Goal: Task Accomplishment & Management: Manage account settings

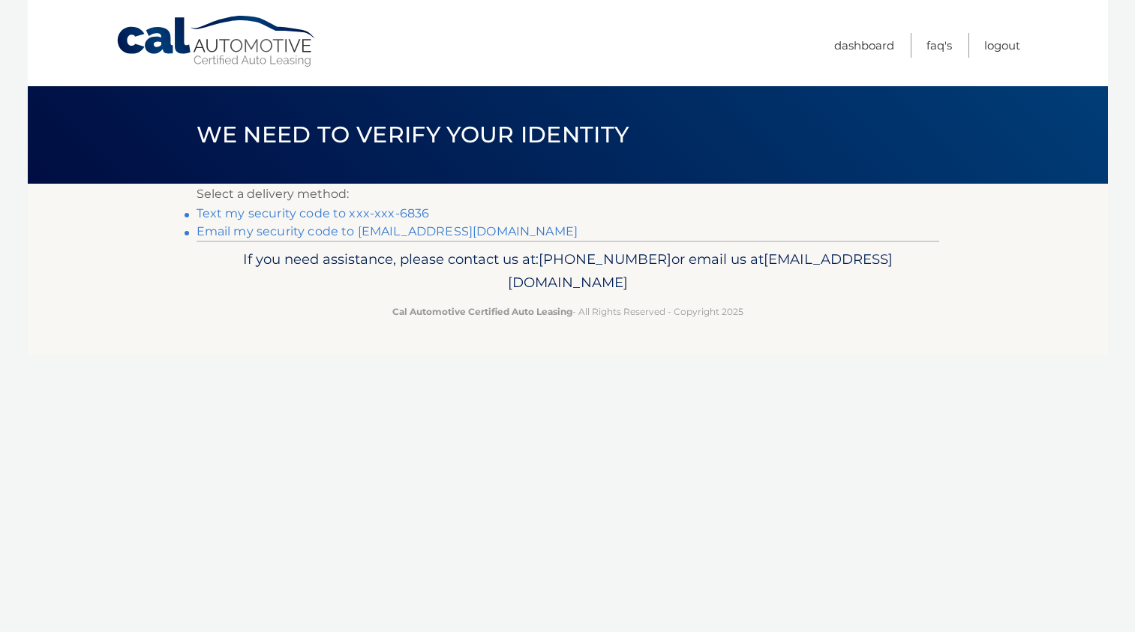
click at [322, 221] on li "Text my security code to xxx-xxx-6836" at bounding box center [568, 214] width 743 height 18
click at [309, 218] on link "Text my security code to xxx-xxx-6836" at bounding box center [313, 213] width 233 height 14
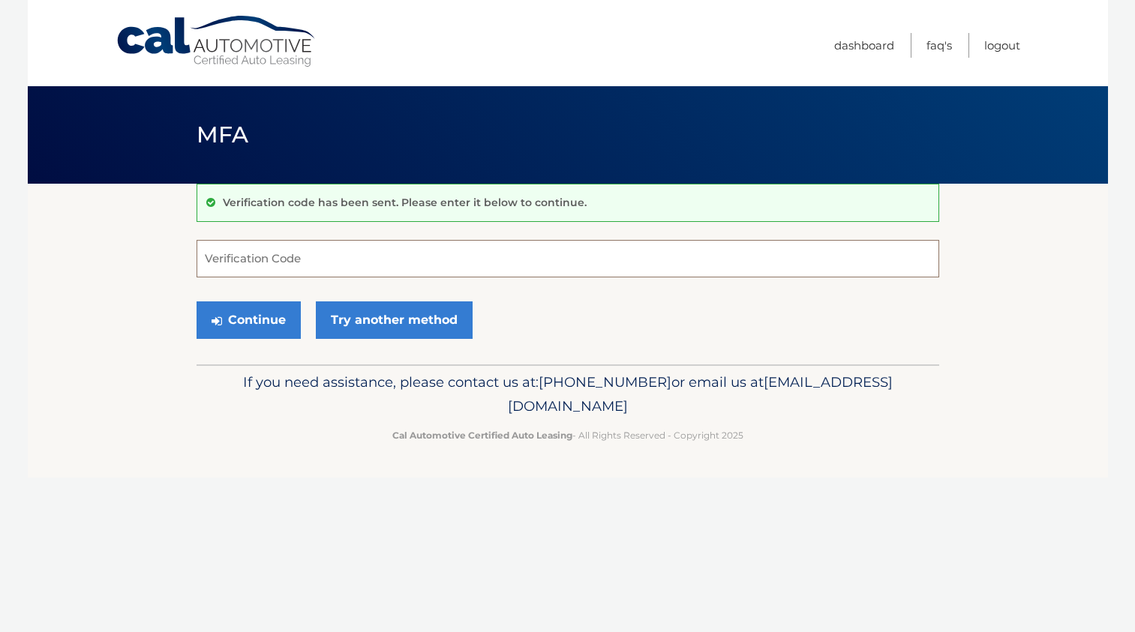
click at [337, 260] on input "Verification Code" at bounding box center [568, 259] width 743 height 38
type input "109279"
click at [197, 302] on button "Continue" at bounding box center [249, 321] width 104 height 38
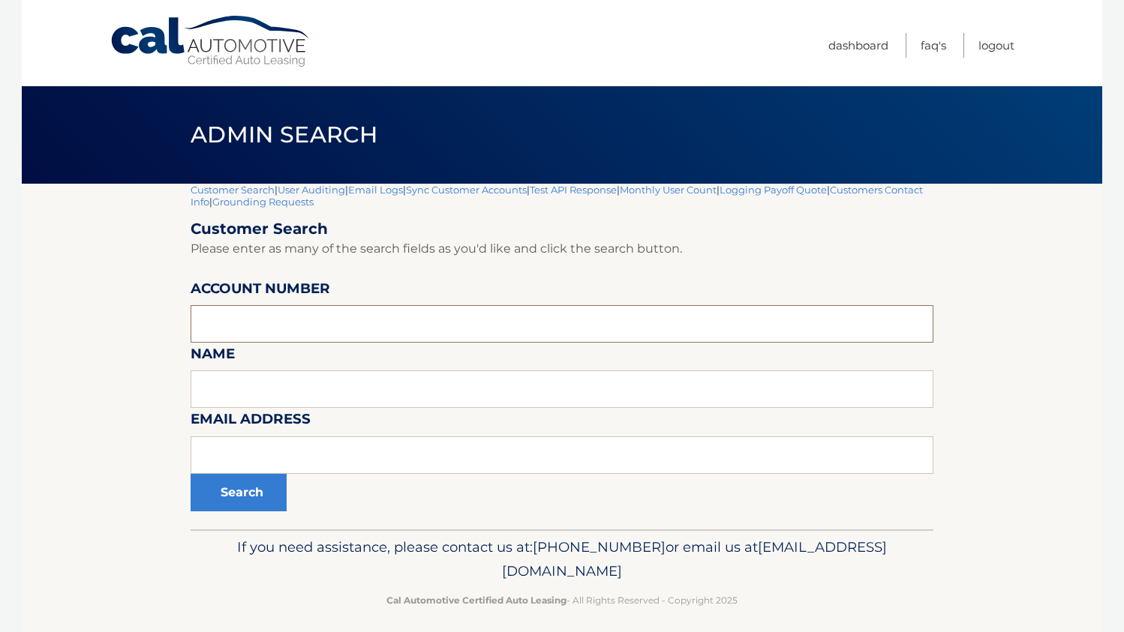
click at [256, 323] on input "text" at bounding box center [562, 324] width 743 height 38
drag, startPoint x: 455, startPoint y: 303, endPoint x: 458, endPoint y: 314, distance: 10.7
click at [456, 307] on form "Customer Search Please enter as many of the search fields as you'd like and cli…" at bounding box center [562, 366] width 743 height 292
click at [467, 325] on input "text" at bounding box center [562, 324] width 743 height 38
paste input "44455775824"
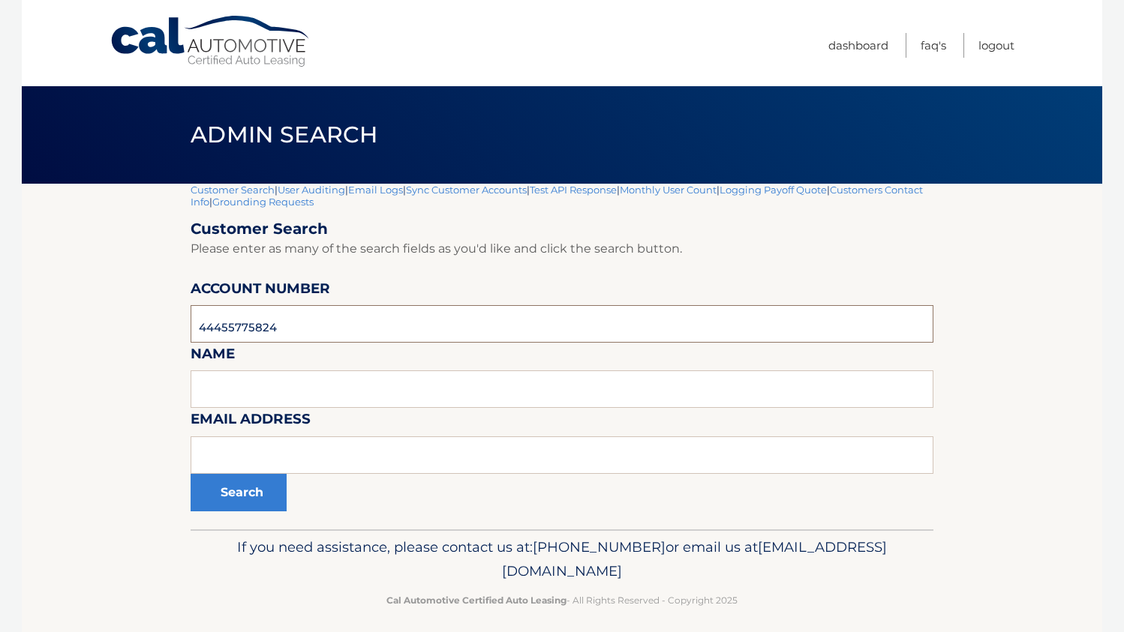
drag, startPoint x: 459, startPoint y: 335, endPoint x: -69, endPoint y: 321, distance: 528.2
click at [0, 321] on html "Cal Automotive Menu Dashboard FAQ's Logout" at bounding box center [562, 316] width 1124 height 632
click at [224, 326] on input "44455775824" at bounding box center [562, 324] width 743 height 38
click at [200, 325] on input "44455775824" at bounding box center [562, 324] width 743 height 38
type input "44455775824"
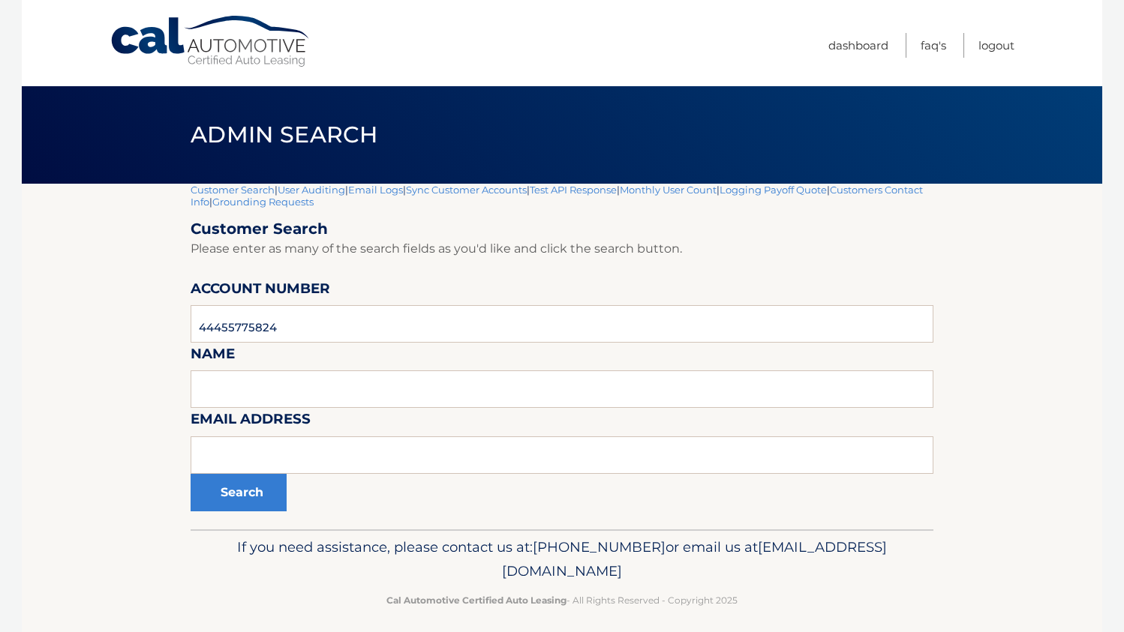
drag, startPoint x: 81, startPoint y: 352, endPoint x: 95, endPoint y: 347, distance: 15.2
click at [89, 353] on section "Customer Search | User Auditing | Email Logs | Sync Customer Accounts | Test AP…" at bounding box center [562, 357] width 1080 height 346
click at [260, 497] on button "Search" at bounding box center [239, 493] width 96 height 38
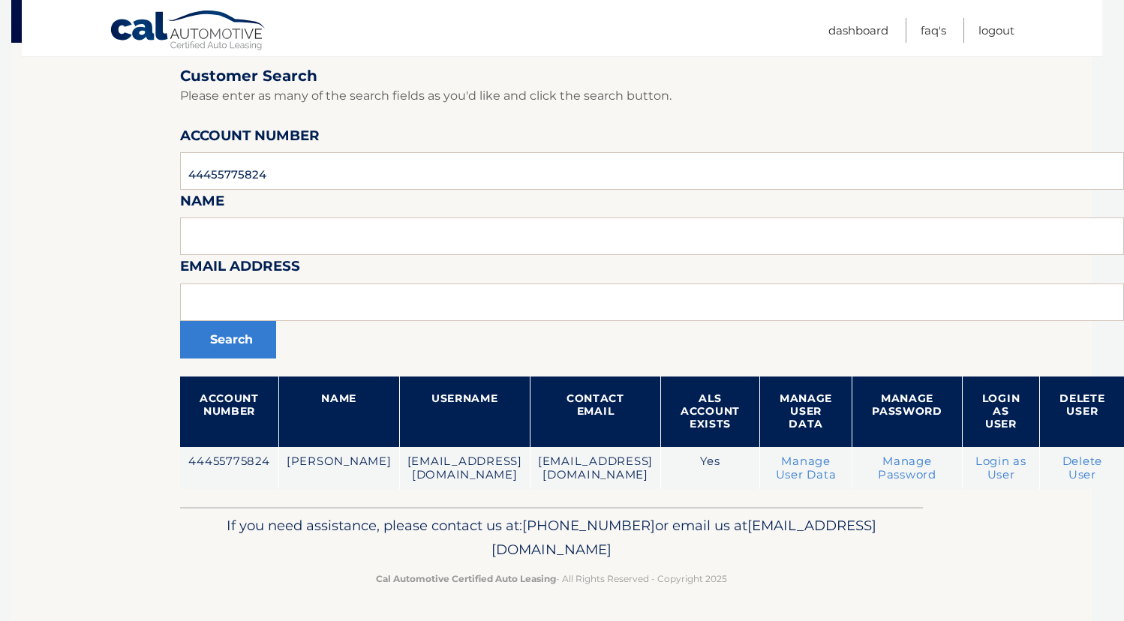
scroll to position [141, 116]
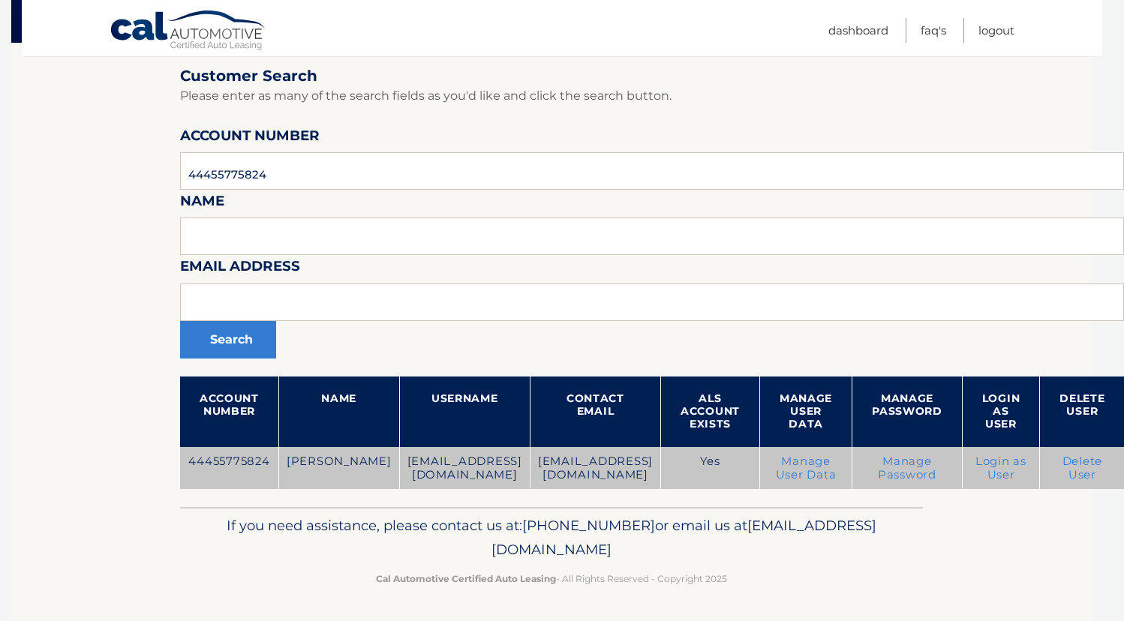
click at [991, 473] on link "Login as User" at bounding box center [1000, 468] width 51 height 27
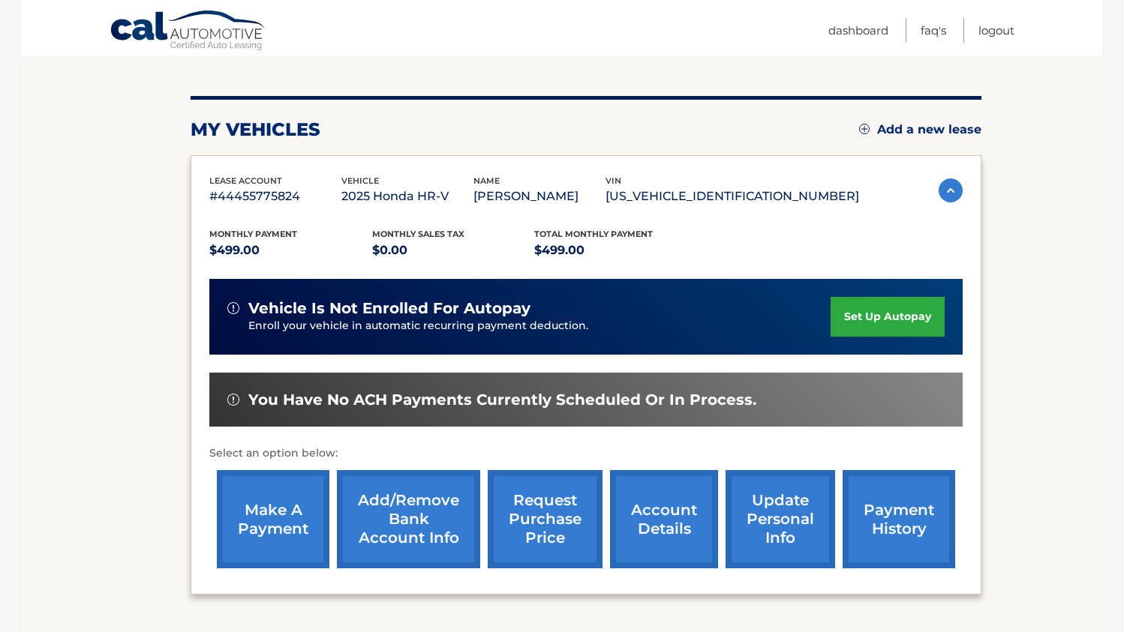
scroll to position [202, 0]
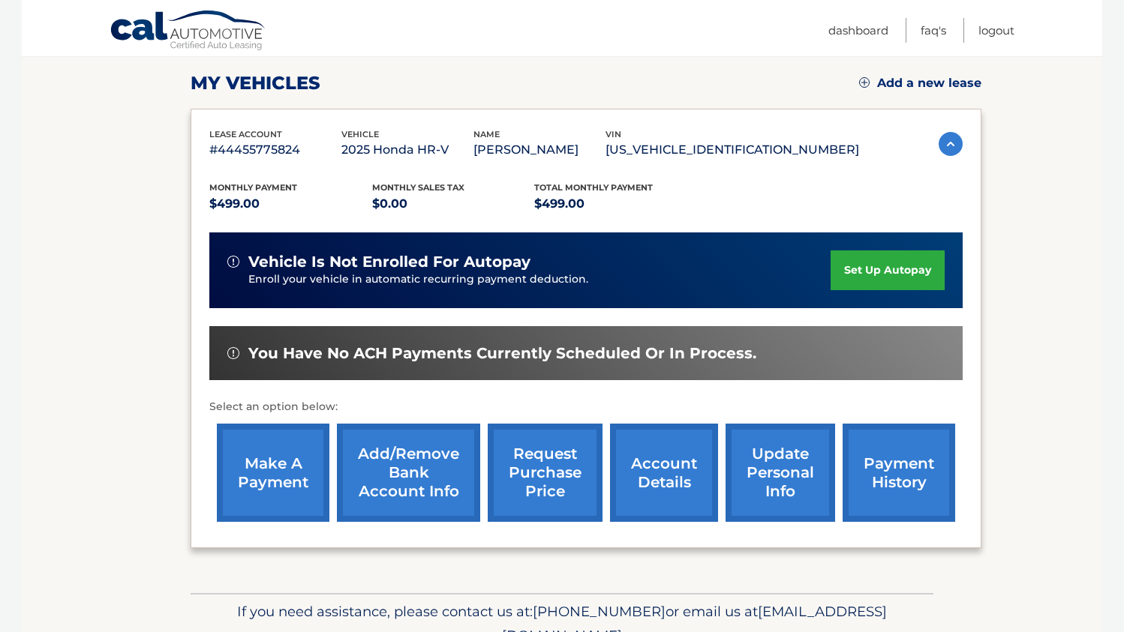
click at [872, 268] on link "set up autopay" at bounding box center [887, 271] width 114 height 40
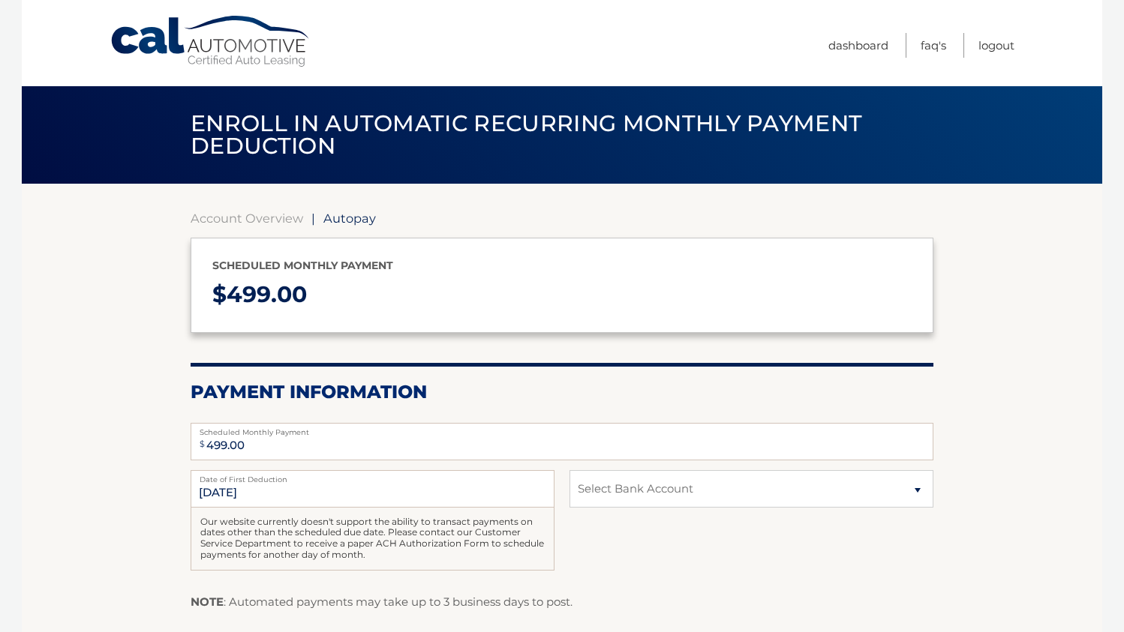
click at [578, 284] on p "$ 499.00" at bounding box center [561, 295] width 699 height 40
drag, startPoint x: 83, startPoint y: 429, endPoint x: 128, endPoint y: 163, distance: 270.0
click at [83, 429] on section "Account Overview | Autopay Scheduled monthly payment $ 499.00 Payment Informati…" at bounding box center [562, 466] width 1080 height 565
drag, startPoint x: 137, startPoint y: 427, endPoint x: 129, endPoint y: 413, distance: 15.8
click at [132, 419] on section "Account Overview | Autopay Scheduled monthly payment $ 499.00 Payment Informati…" at bounding box center [562, 466] width 1080 height 565
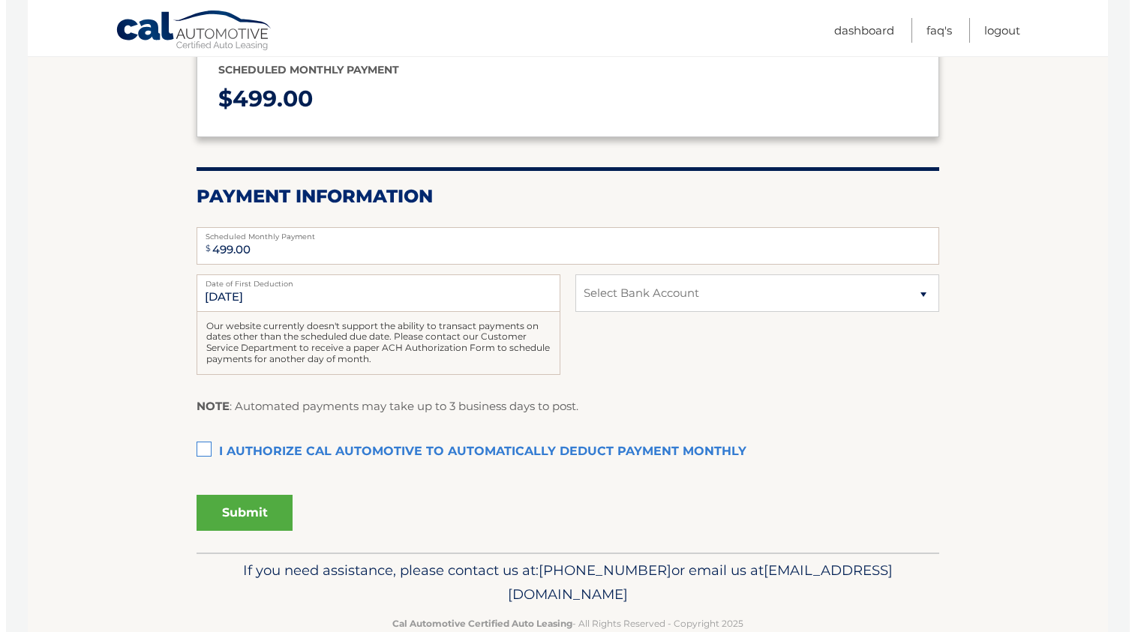
scroll to position [230, 0]
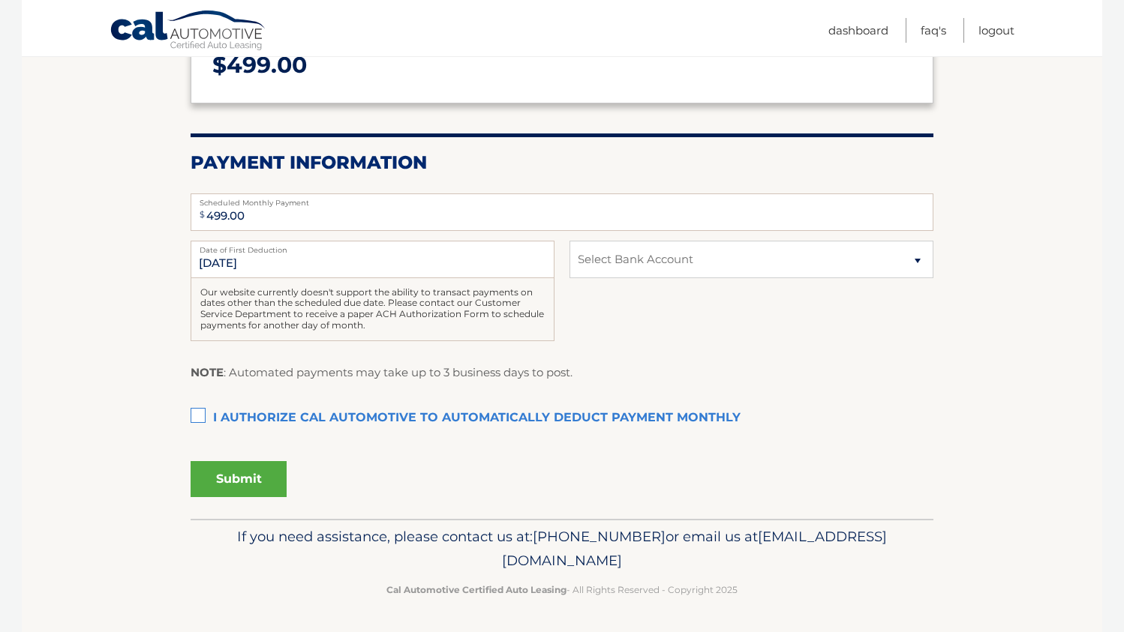
click at [194, 404] on label "I authorize cal automotive to automatically deduct payment monthly This checkbo…" at bounding box center [562, 419] width 743 height 30
click at [0, 0] on input "I authorize cal automotive to automatically deduct payment monthly This checkbo…" at bounding box center [0, 0] width 0 height 0
drag, startPoint x: 776, startPoint y: 258, endPoint x: 748, endPoint y: 281, distance: 36.3
click at [776, 258] on select "Select Bank Account Checking JPMORGAN CHASE BANK, NA *****3456 Checking JPMORGA…" at bounding box center [751, 260] width 364 height 38
select select "NjZjOWU3MWQtMDczOC00YTk2LWI3Y2UtZTEwOThhYTIwZjRm"
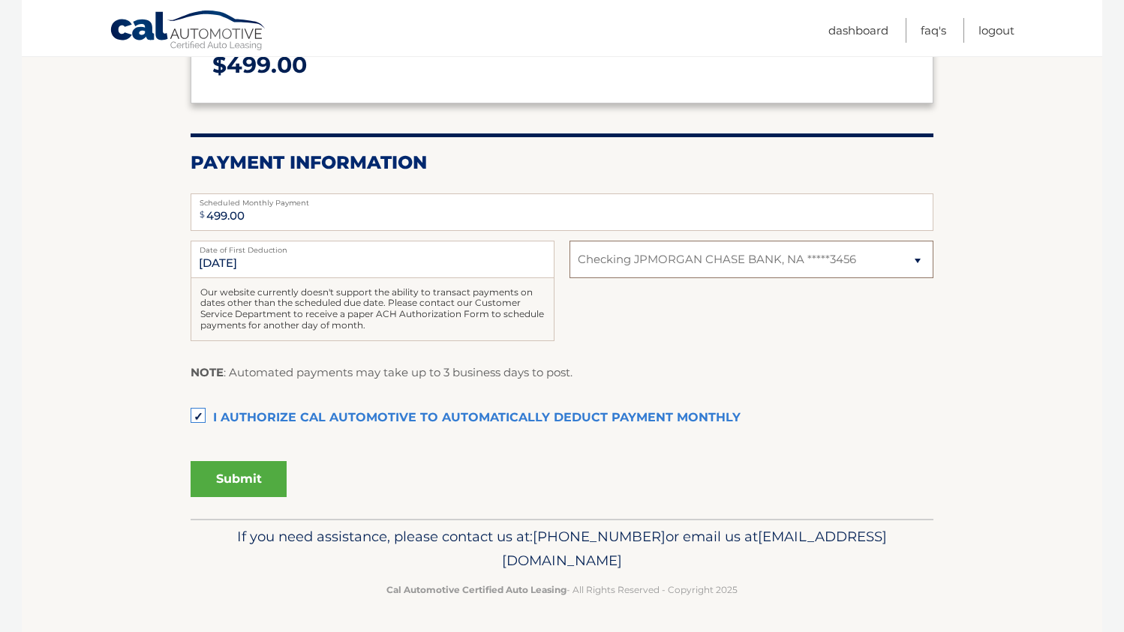
click at [569, 241] on select "Select Bank Account Checking JPMORGAN CHASE BANK, NA *****3456 Checking JPMORGA…" at bounding box center [751, 260] width 364 height 38
click at [245, 464] on button "Submit" at bounding box center [239, 479] width 96 height 36
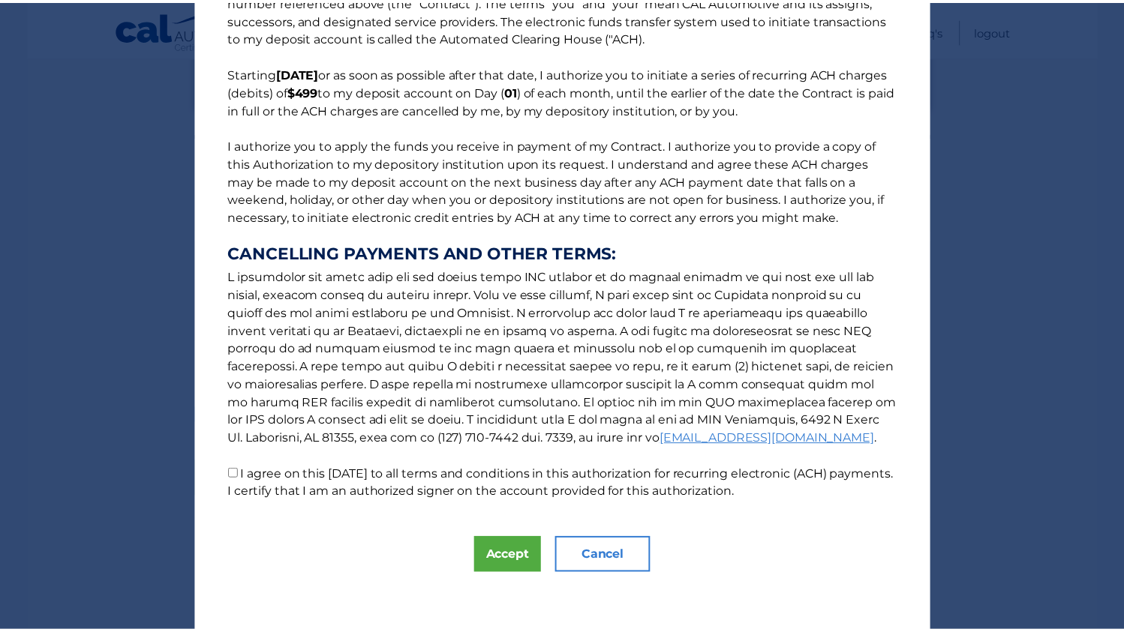
scroll to position [77, 0]
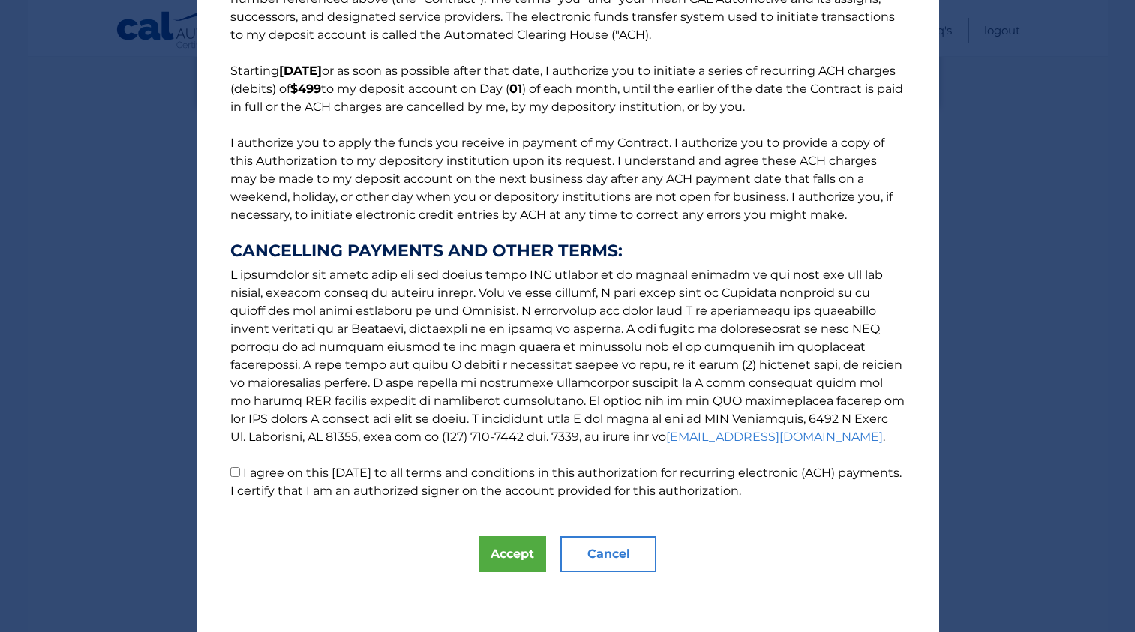
click at [596, 551] on button "Cancel" at bounding box center [608, 554] width 96 height 36
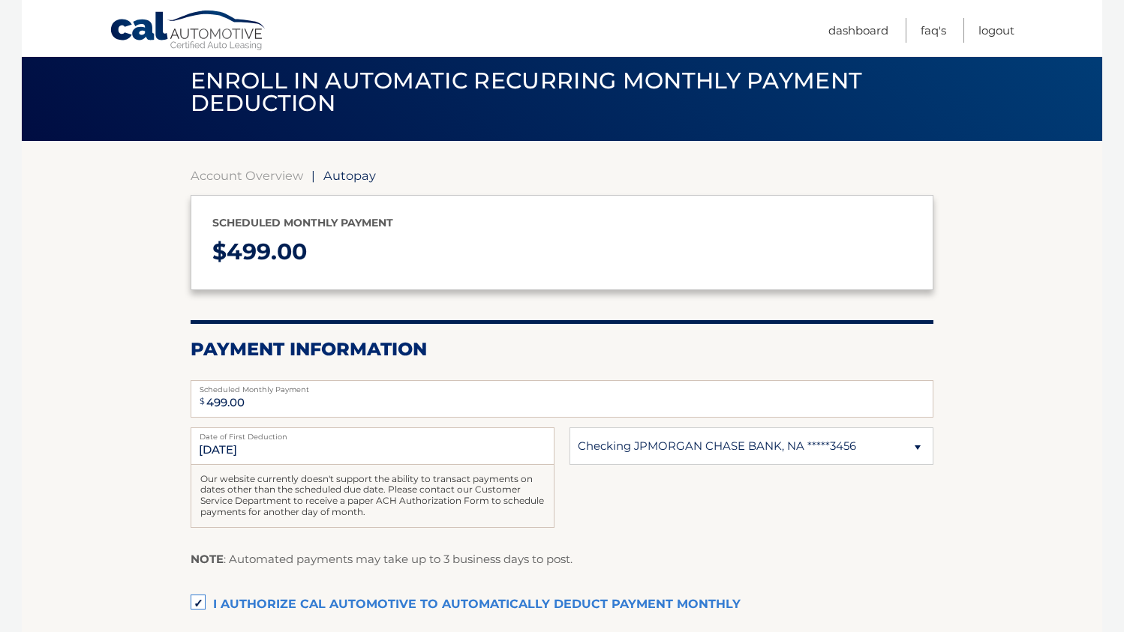
scroll to position [0, 0]
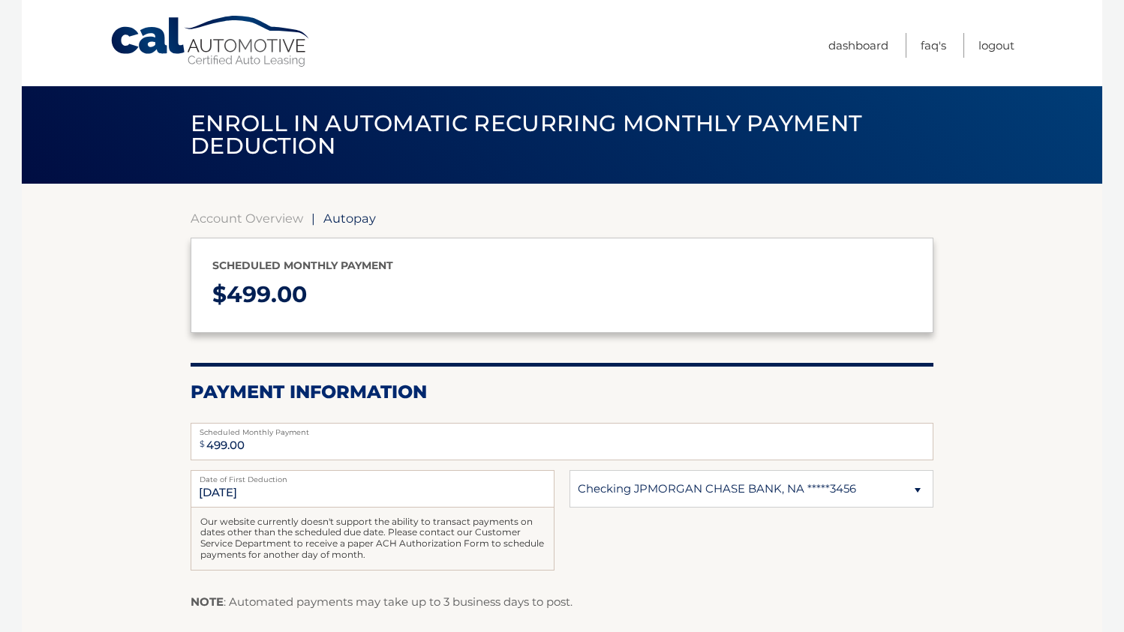
click at [223, 62] on link "Cal Automotive" at bounding box center [211, 41] width 203 height 53
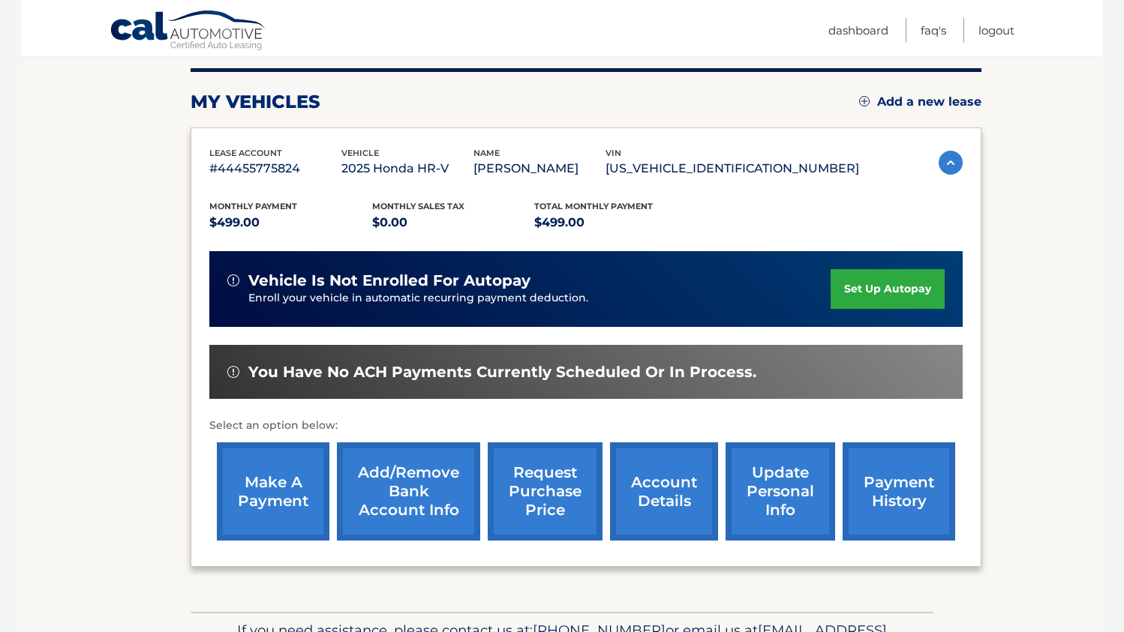
scroll to position [277, 0]
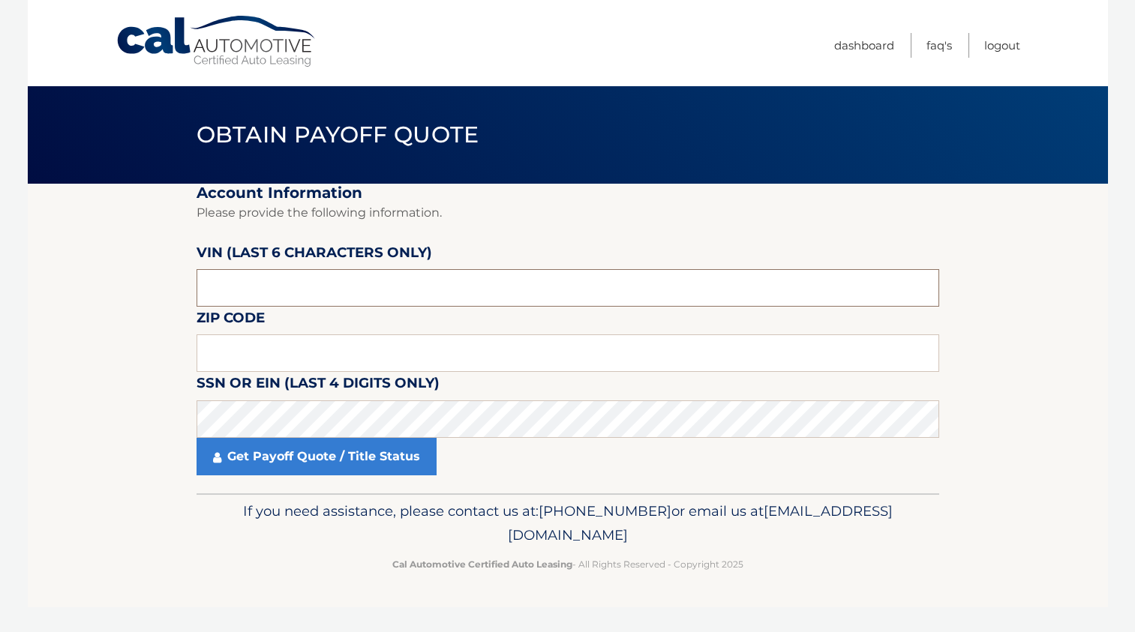
drag, startPoint x: 296, startPoint y: 289, endPoint x: 24, endPoint y: 263, distance: 272.8
click at [24, 263] on body "Cal Automotive Menu Dashboard FAQ's Logout" at bounding box center [567, 316] width 1135 height 632
type input "312345"
click at [260, 347] on input "text" at bounding box center [568, 354] width 743 height 38
click at [299, 353] on input "text" at bounding box center [568, 354] width 743 height 38
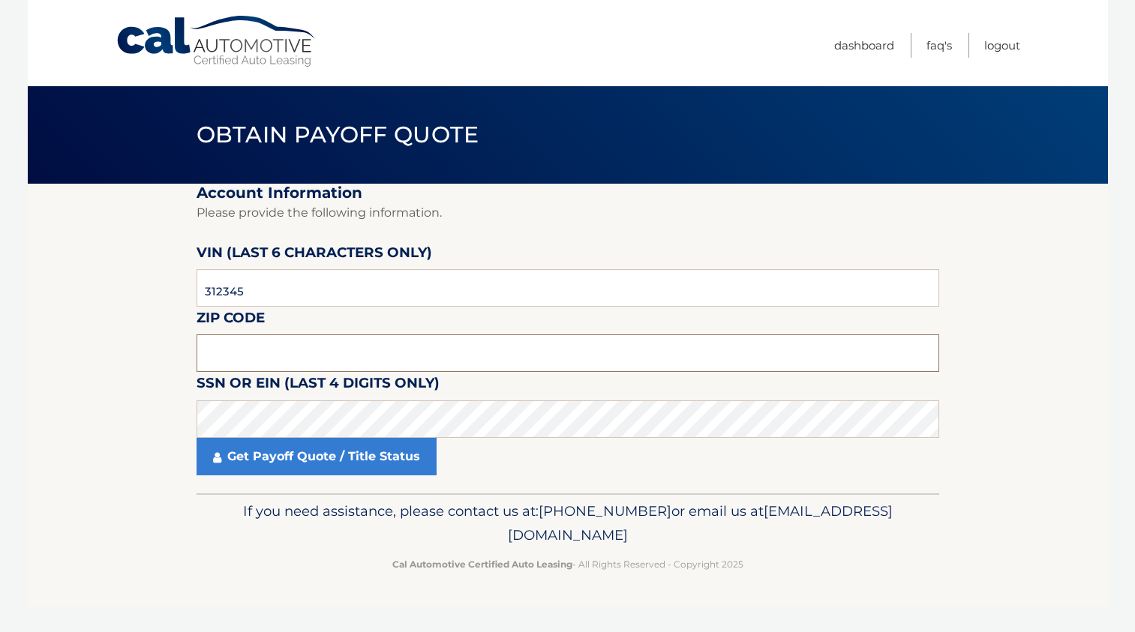
click at [248, 340] on input "text" at bounding box center [568, 354] width 743 height 38
paste input "08757"
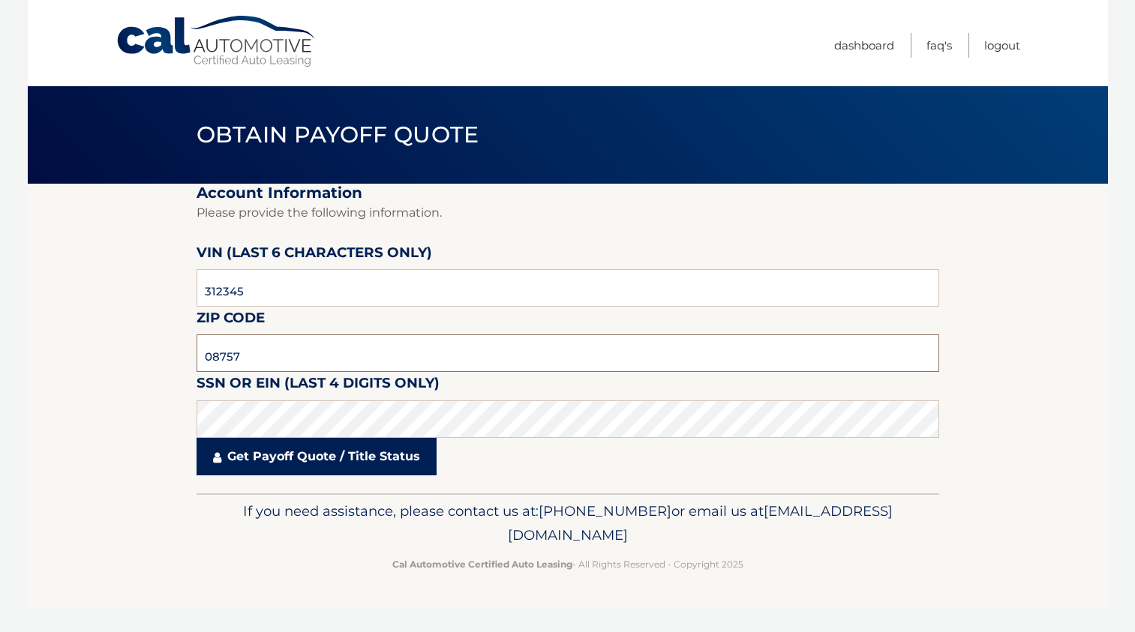
type input "08757"
click button "For Originating Dealer" at bounding box center [0, 0] width 0 height 0
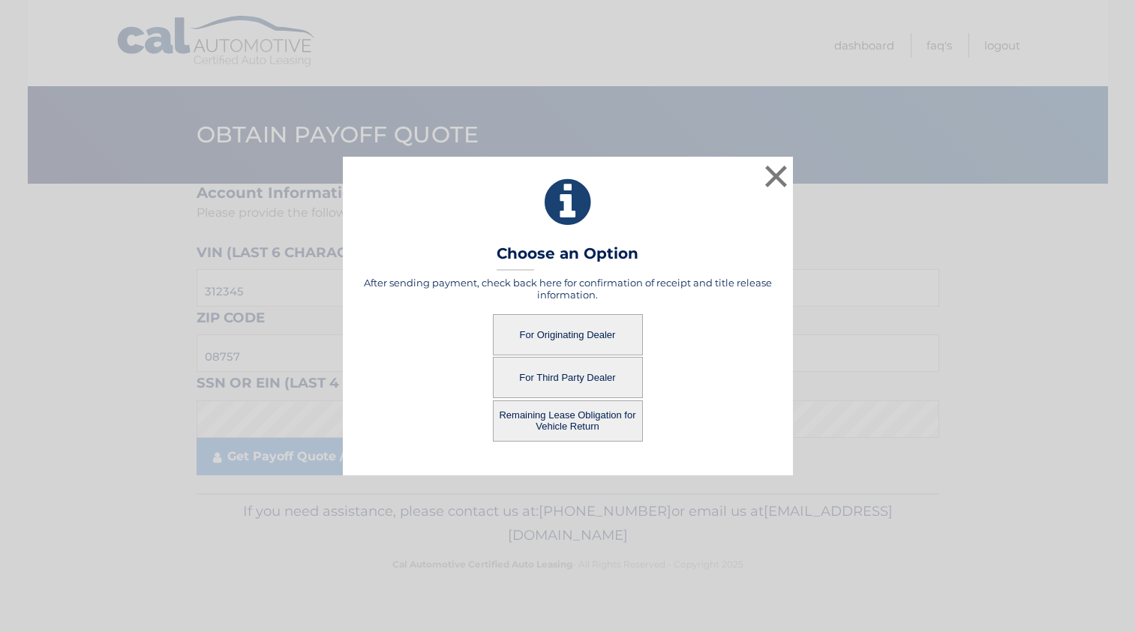
click at [533, 428] on button "Remaining Lease Obligation for Vehicle Return" at bounding box center [568, 421] width 150 height 41
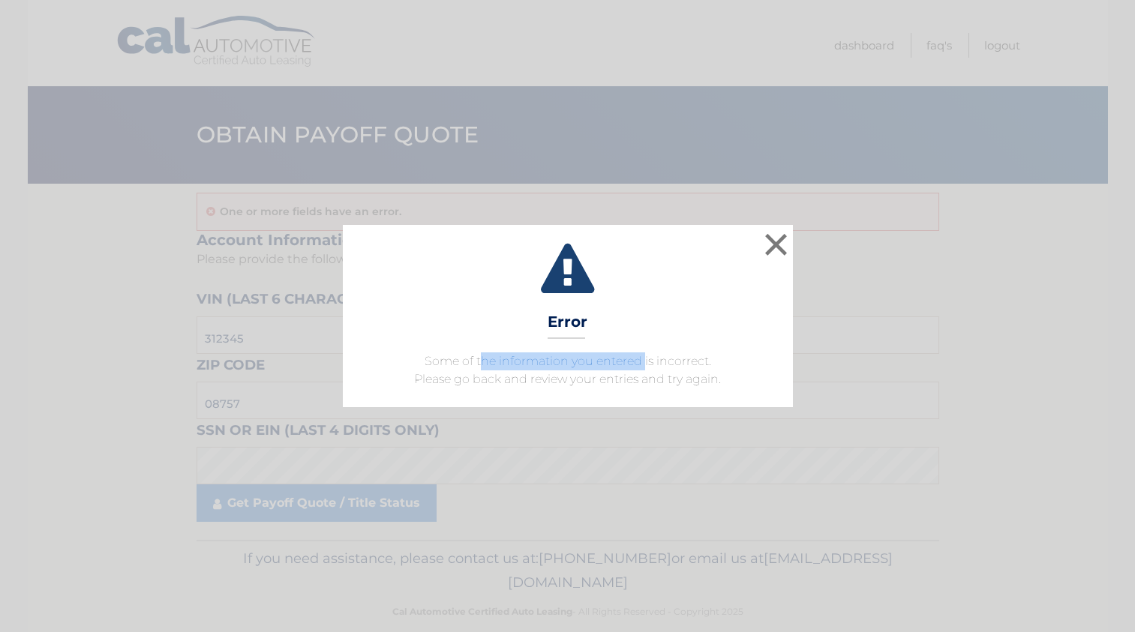
drag, startPoint x: 479, startPoint y: 361, endPoint x: 644, endPoint y: 366, distance: 164.3
click at [644, 366] on span "Some of the information you entered is incorrect. Please go back and review you…" at bounding box center [567, 370] width 307 height 32
drag, startPoint x: 644, startPoint y: 366, endPoint x: 532, endPoint y: 383, distance: 113.0
click at [524, 385] on span "Some of the information you entered is incorrect. Please go back and review you…" at bounding box center [567, 370] width 307 height 32
click at [781, 245] on button "×" at bounding box center [776, 245] width 30 height 30
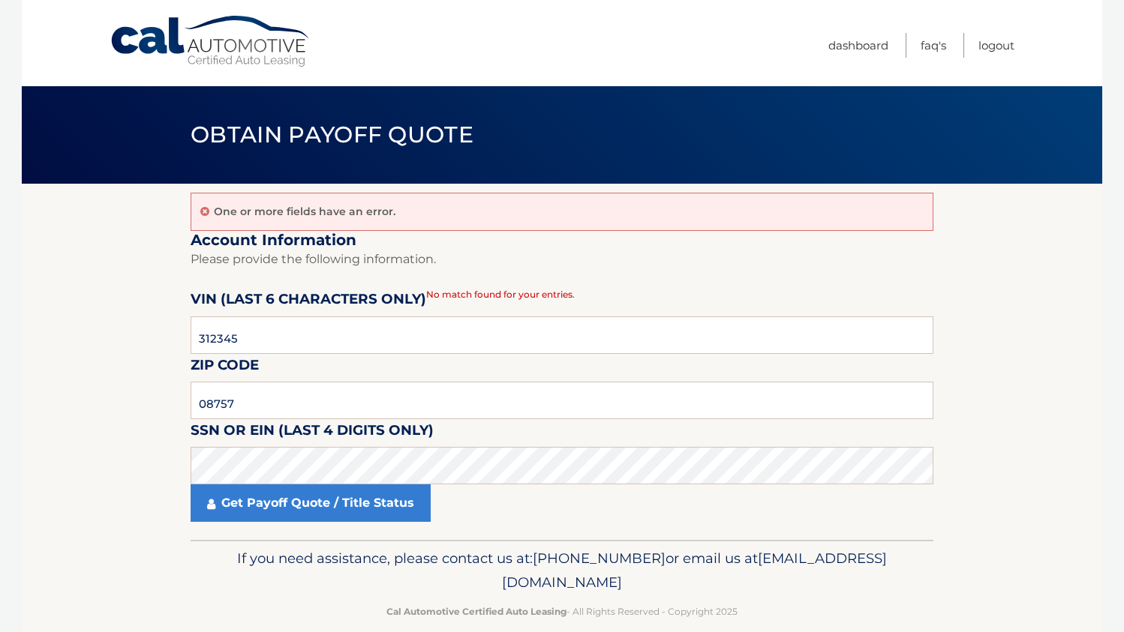
click at [152, 361] on section "One or more fields have an error. Account Information Please provide the follow…" at bounding box center [562, 362] width 1080 height 356
click at [243, 40] on link "Cal Automotive" at bounding box center [211, 41] width 203 height 53
click at [305, 338] on input "312345" at bounding box center [562, 336] width 743 height 38
click at [119, 341] on section "One or more fields have an error. Account Information Please provide the follow…" at bounding box center [562, 362] width 1080 height 356
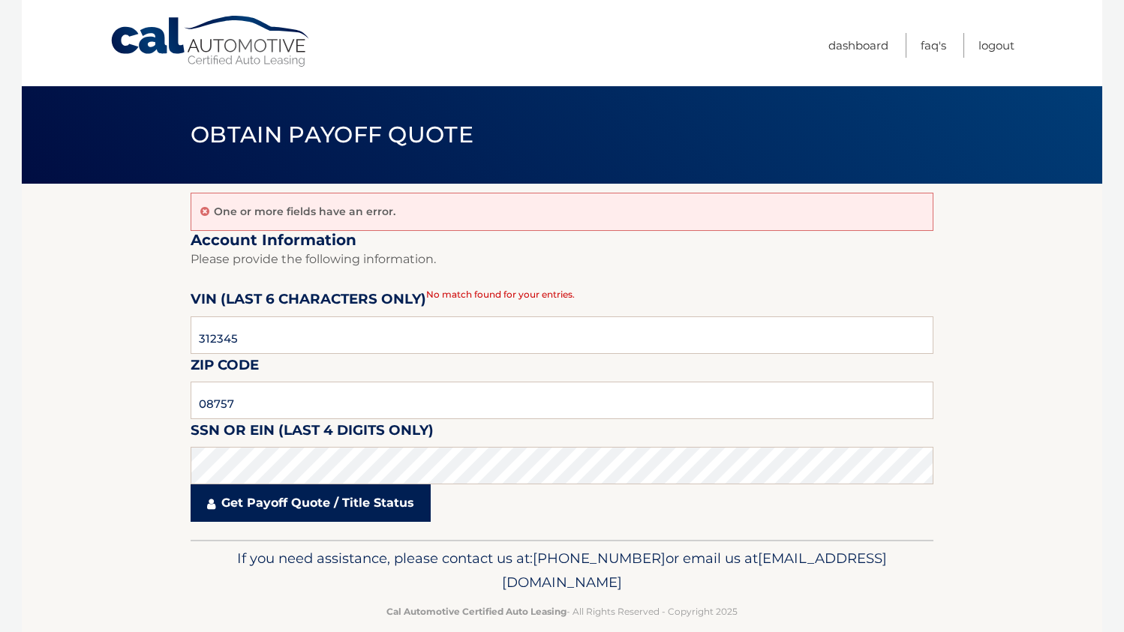
click at [266, 511] on link "Get Payoff Quote / Title Status" at bounding box center [311, 504] width 240 height 38
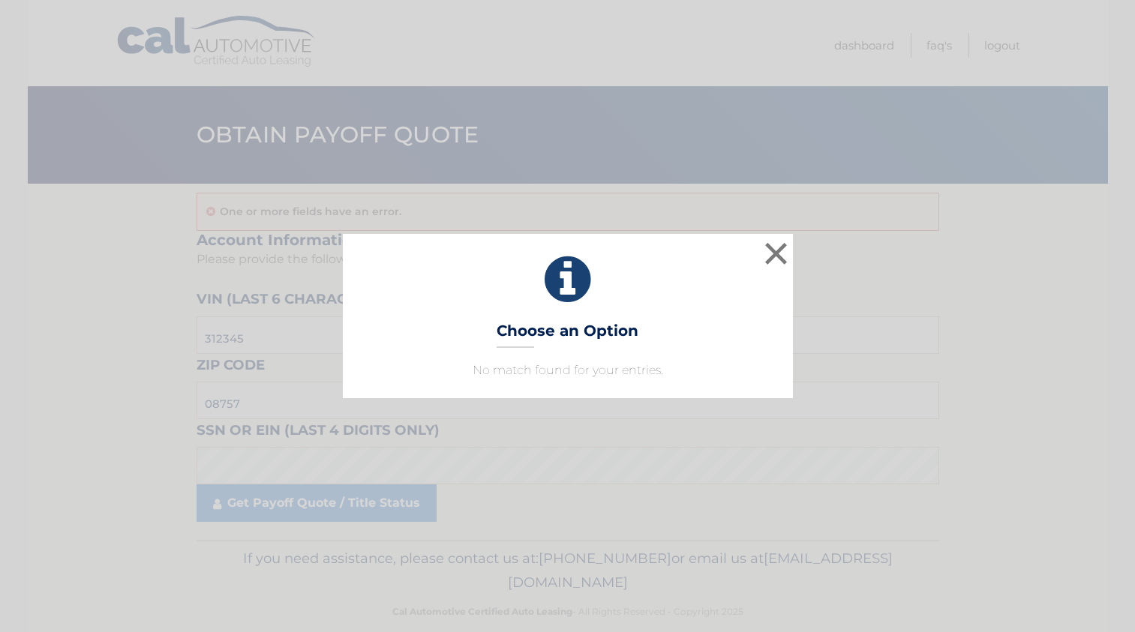
click at [525, 373] on p "No match found for your entries." at bounding box center [568, 371] width 413 height 18
click at [788, 255] on button "×" at bounding box center [776, 254] width 30 height 30
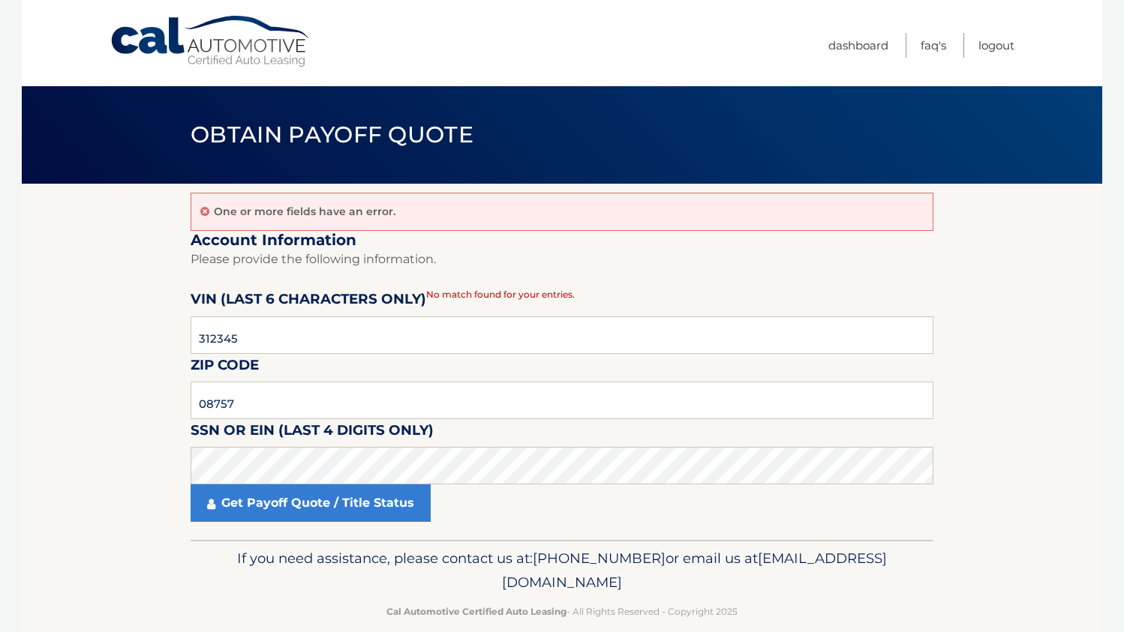
click at [239, 60] on link "Cal Automotive" at bounding box center [211, 41] width 203 height 53
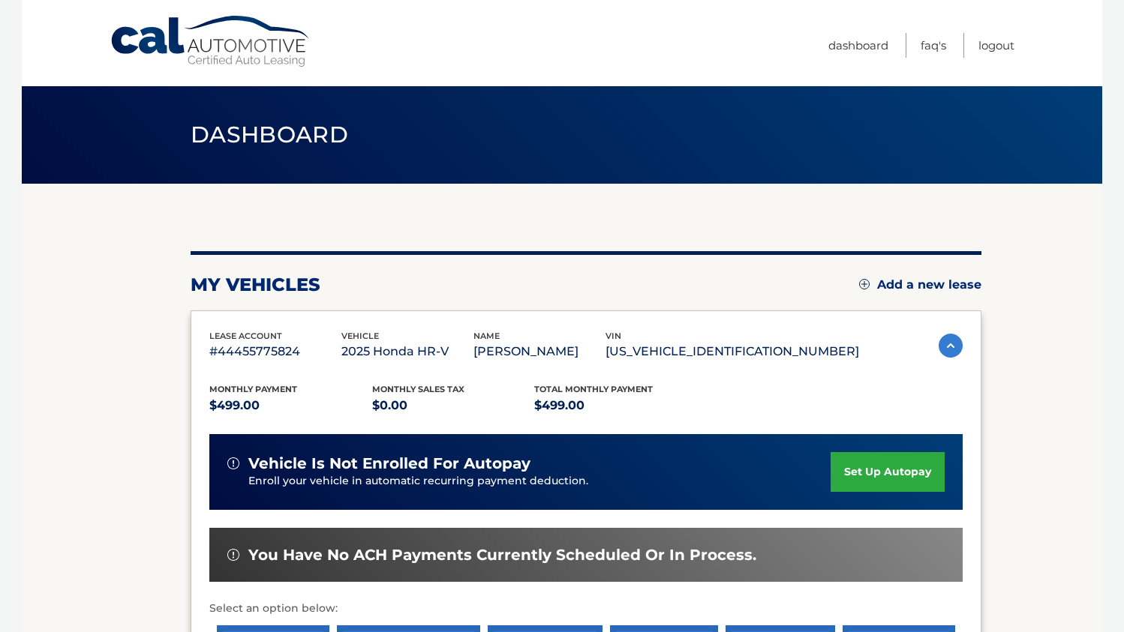
click at [158, 397] on section "my vehicles Add a new lease lease account #44455775824 vehicle 2025 Honda HR-V …" at bounding box center [562, 489] width 1080 height 611
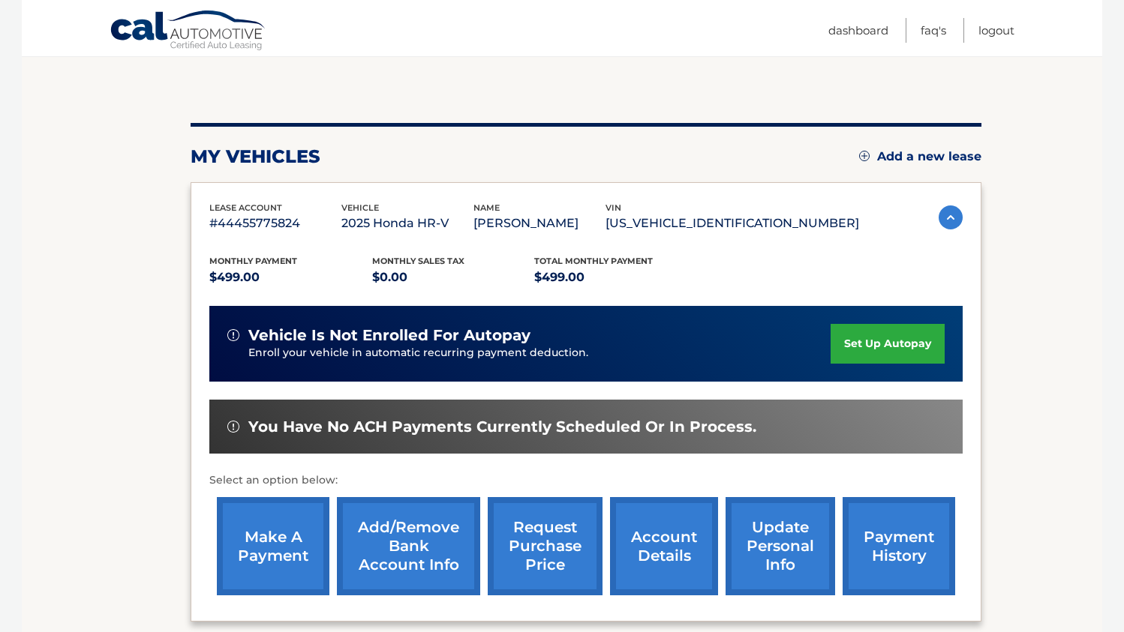
scroll to position [127, 0]
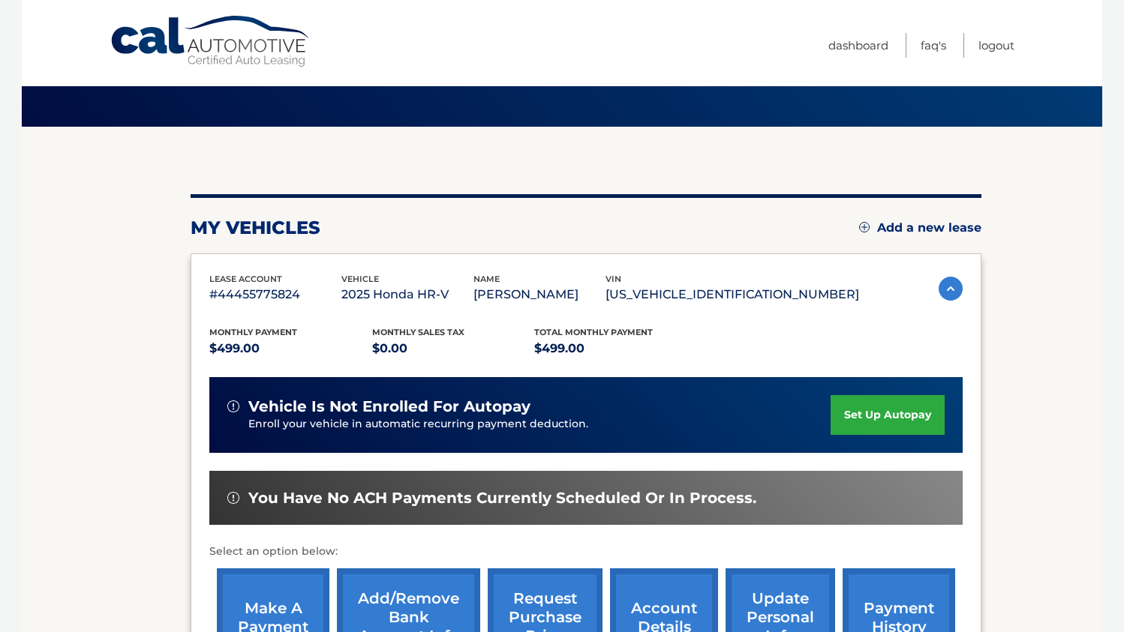
scroll to position [52, 0]
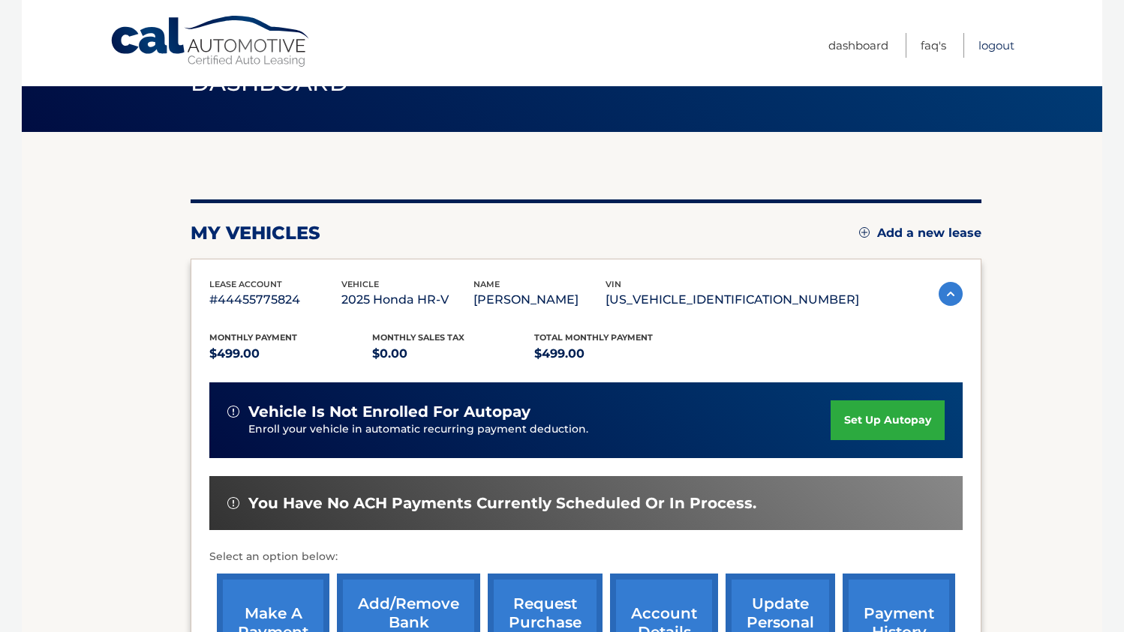
click at [999, 47] on link "Logout" at bounding box center [996, 45] width 36 height 25
